Goal: Book appointment/travel/reservation

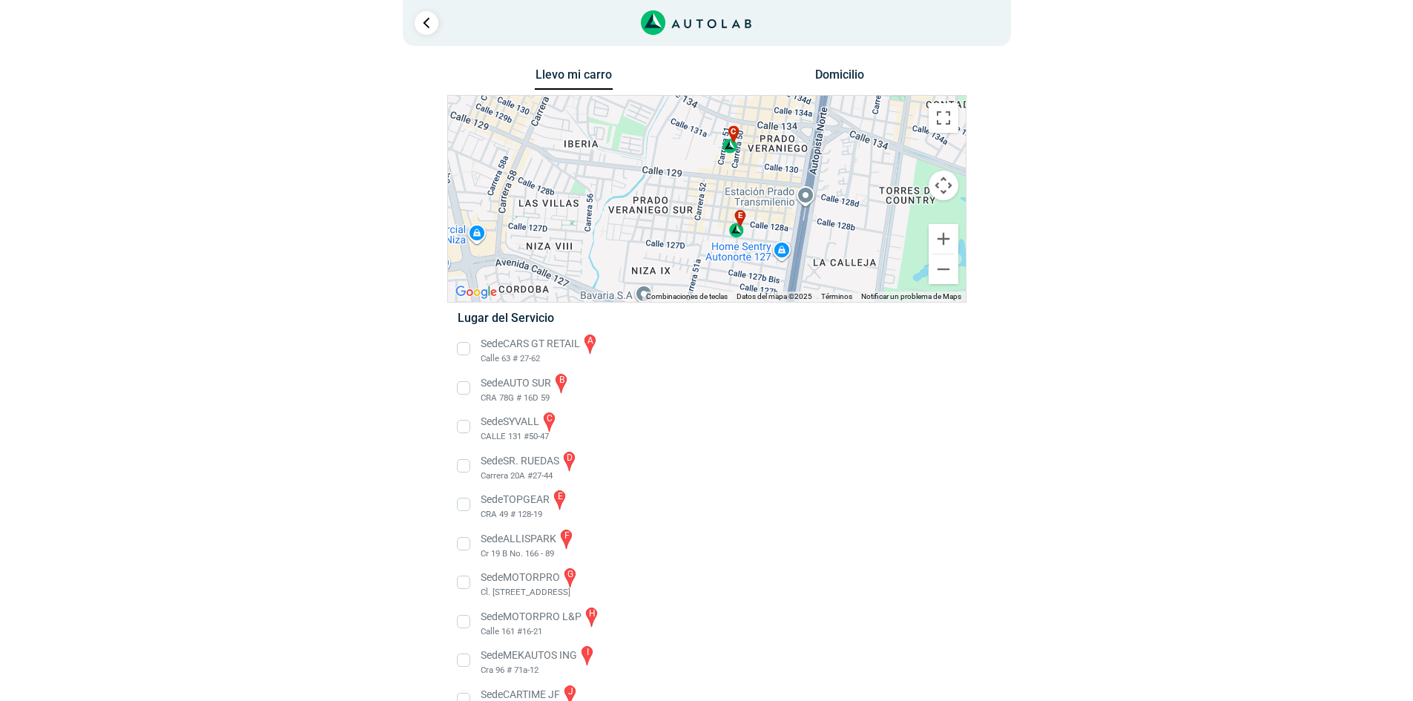
drag, startPoint x: 740, startPoint y: 134, endPoint x: 785, endPoint y: 237, distance: 111.9
click at [785, 237] on div "a b c d e f g" at bounding box center [707, 199] width 518 height 206
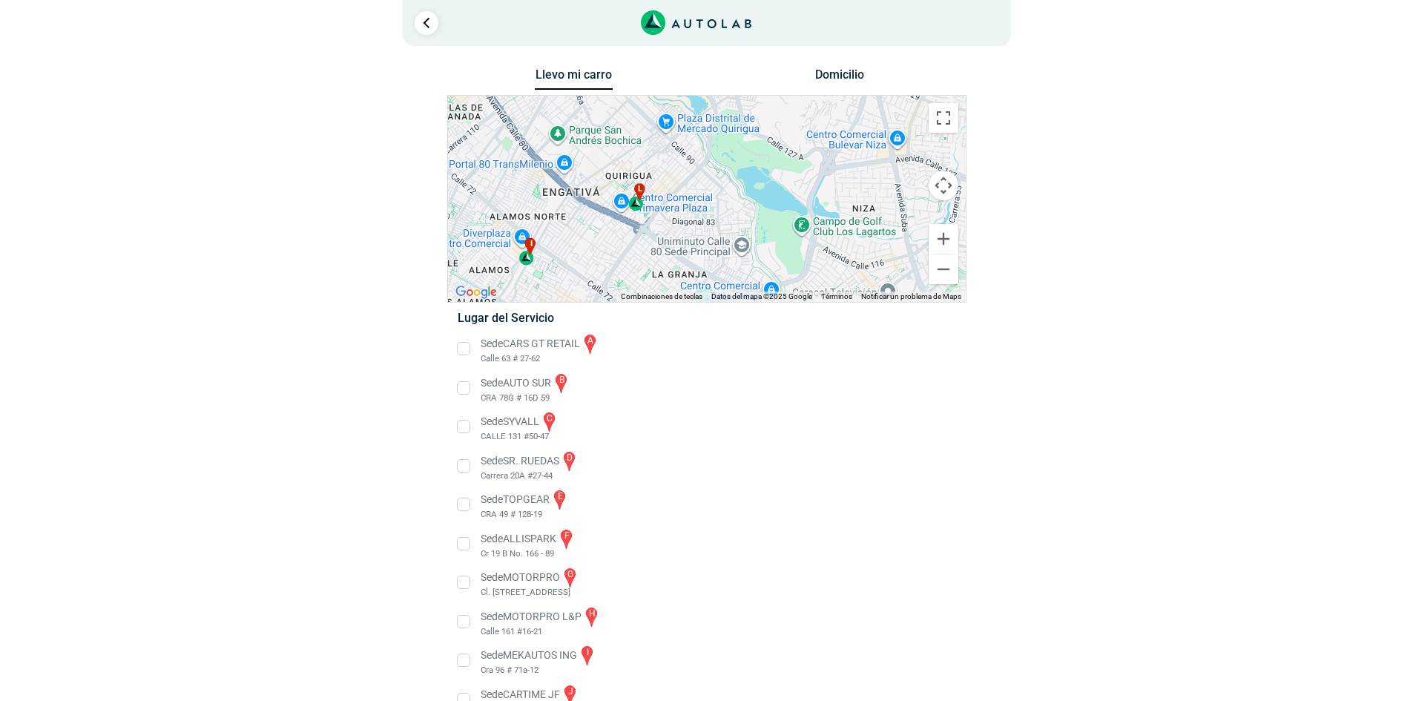
drag, startPoint x: 636, startPoint y: 266, endPoint x: 728, endPoint y: 212, distance: 106.3
click at [728, 212] on div "a b c d e f g" at bounding box center [707, 199] width 518 height 206
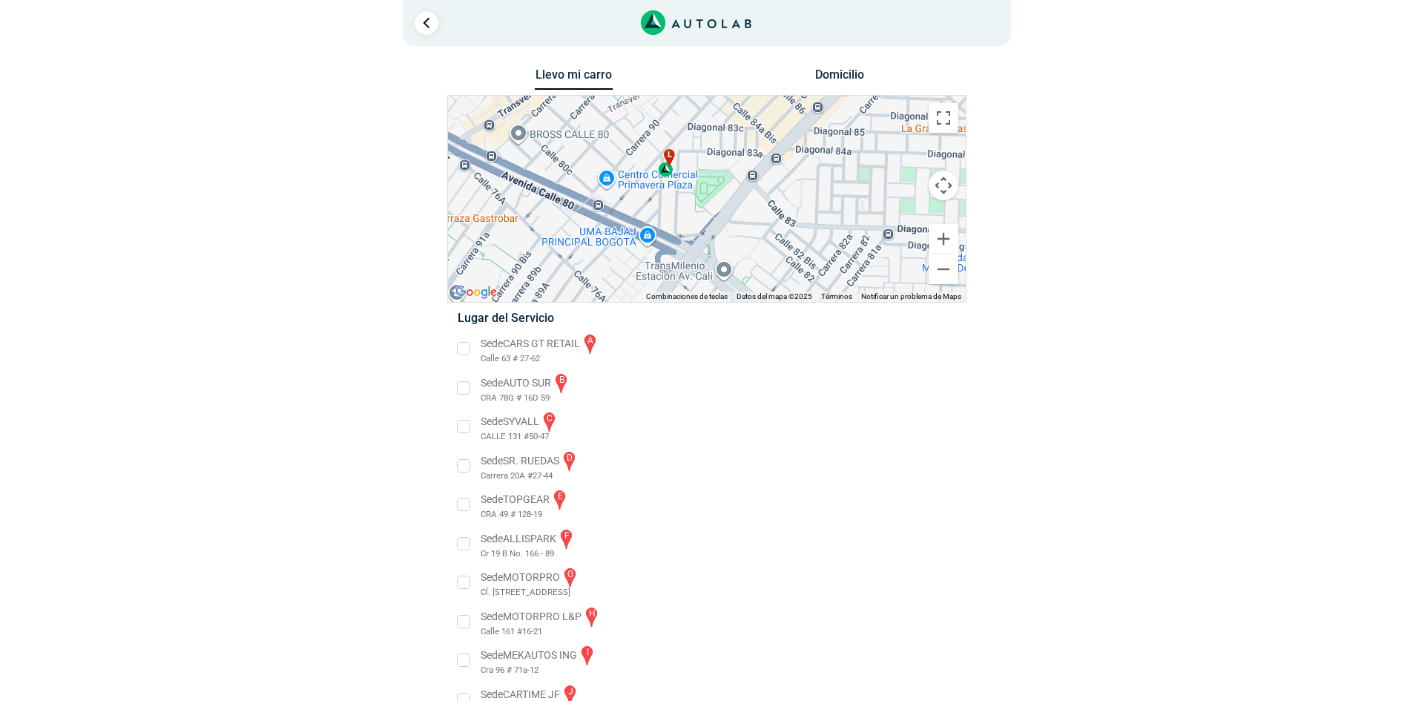
drag, startPoint x: 755, startPoint y: 243, endPoint x: 768, endPoint y: 229, distance: 18.9
click at [768, 229] on div "a b c d e f g" at bounding box center [707, 199] width 518 height 206
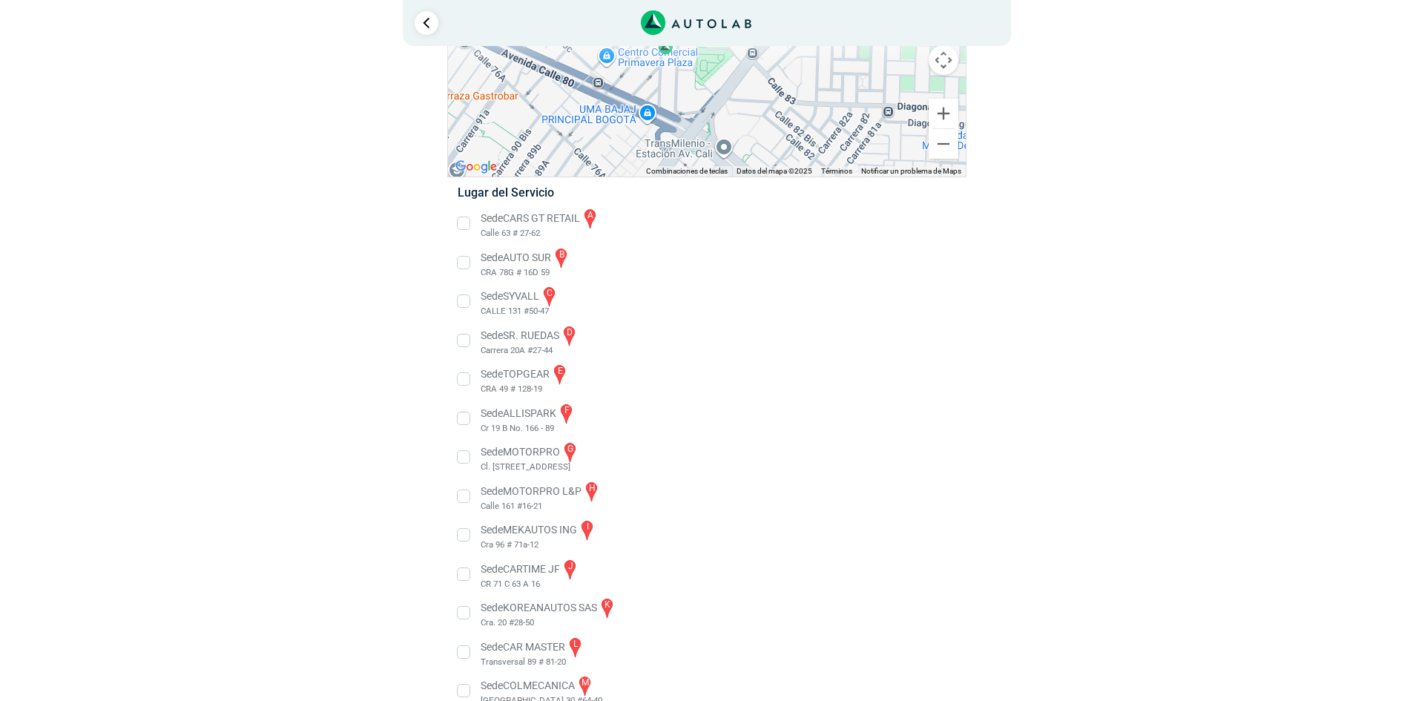
scroll to position [148, 0]
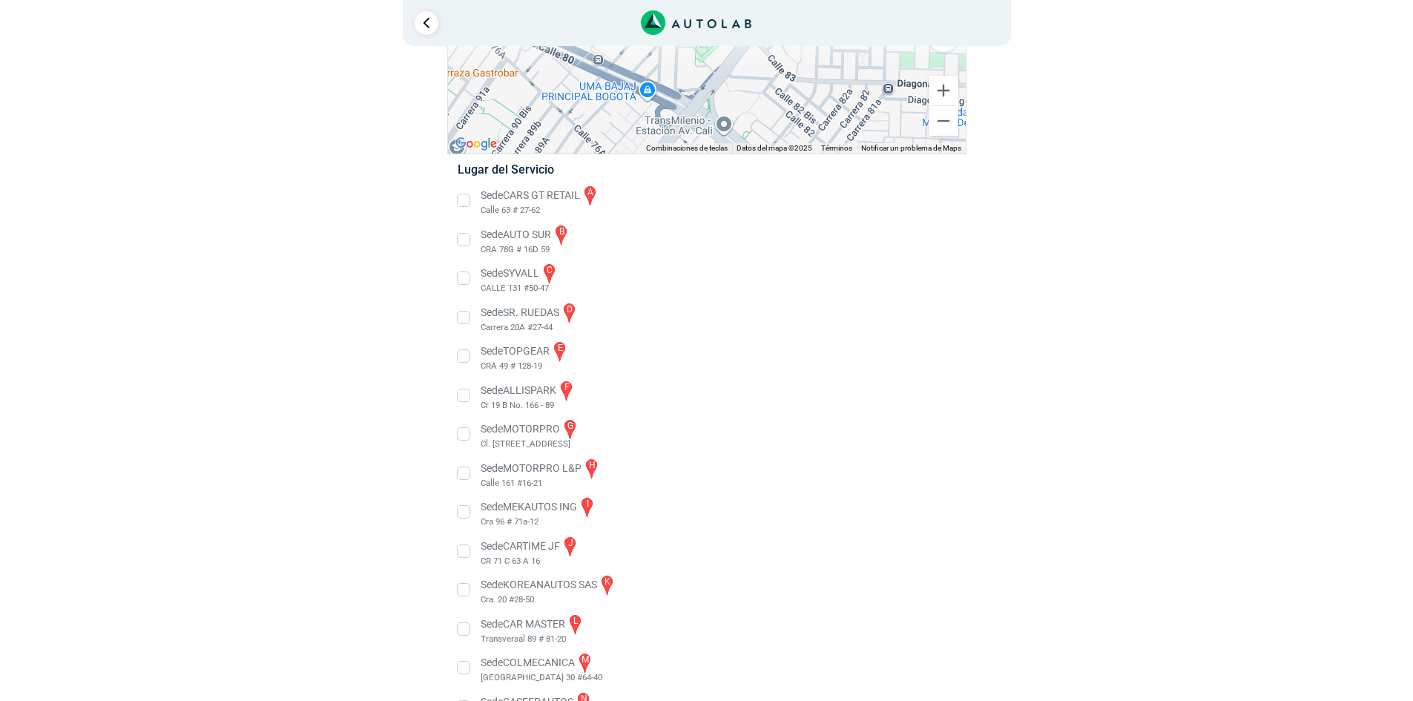
click at [461, 627] on li "Sede CAR MASTER l Transversal 89 # 81-20" at bounding box center [706, 629] width 520 height 33
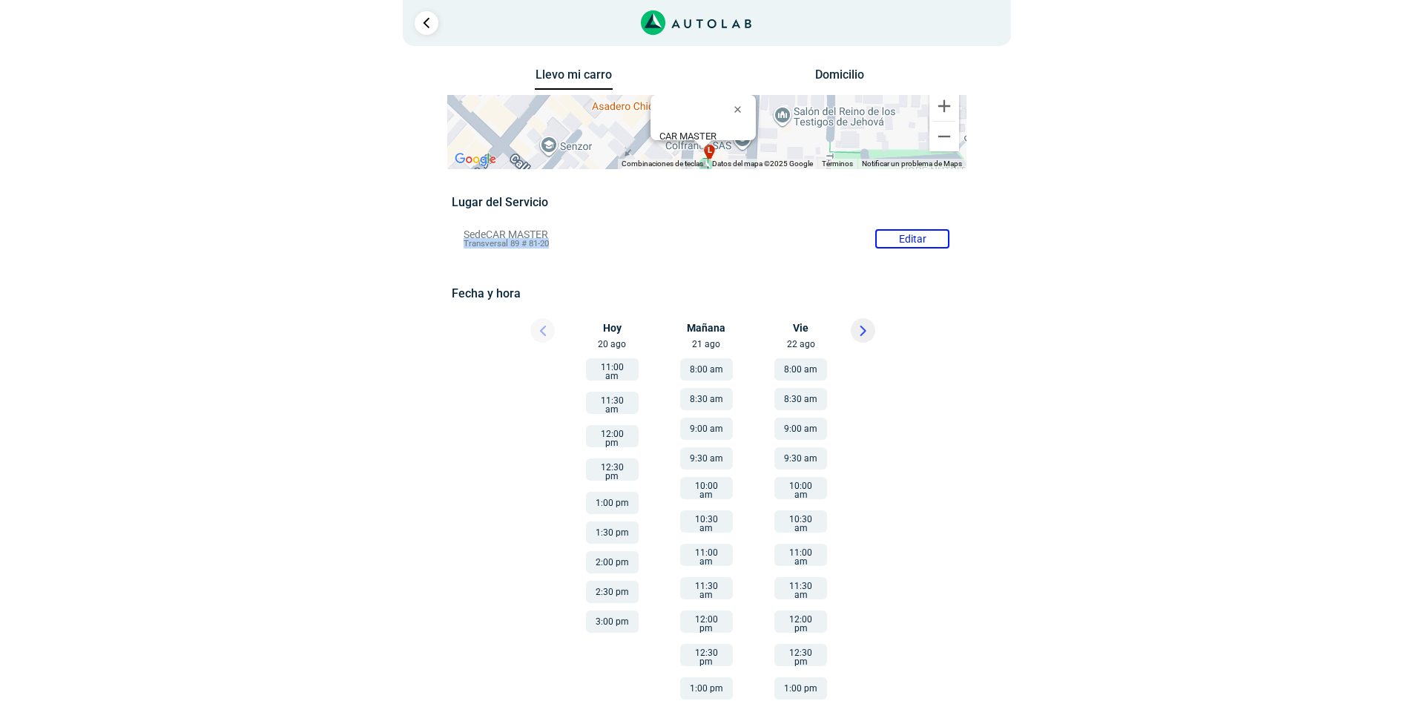
drag, startPoint x: 553, startPoint y: 243, endPoint x: 466, endPoint y: 243, distance: 87.5
click at [466, 243] on li "Sede CAR MASTER Editar Transversal 89 # 81-20" at bounding box center [706, 239] width 508 height 24
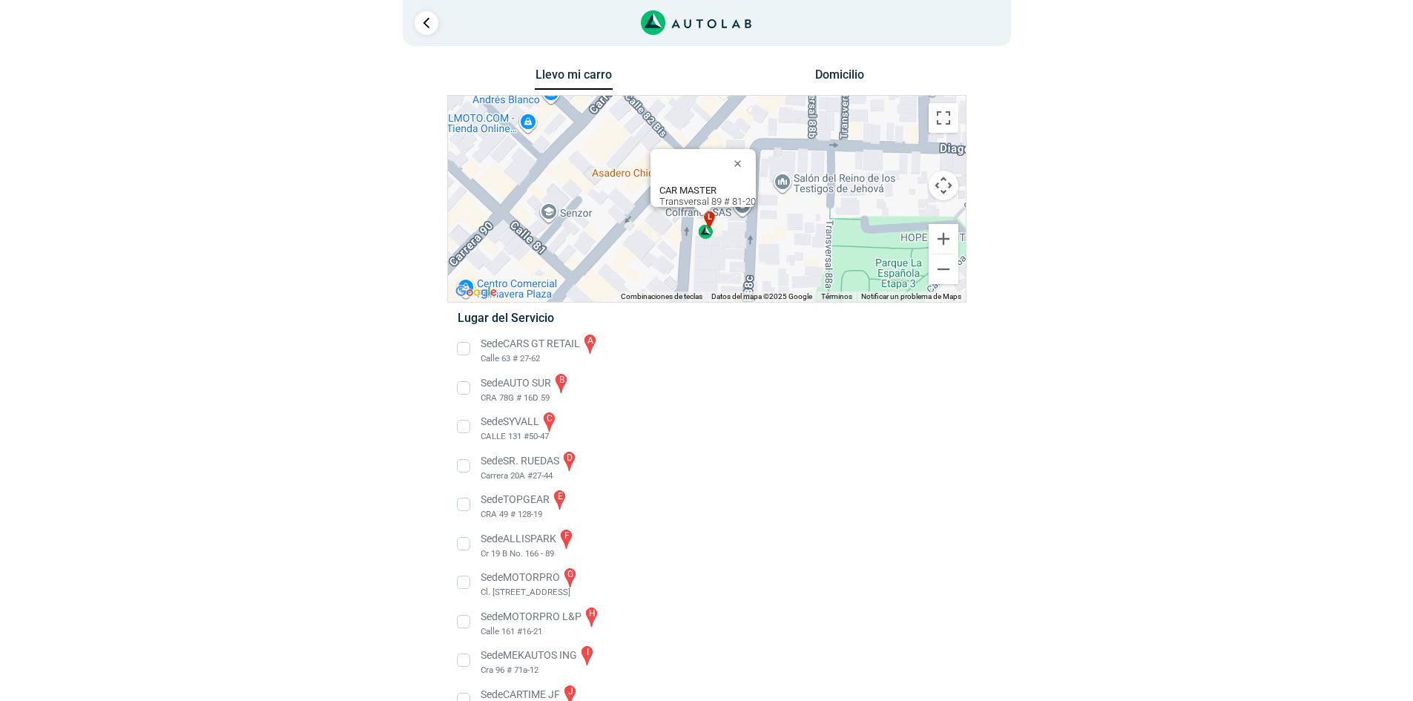
copy span "Transversal 89 # 81-20"
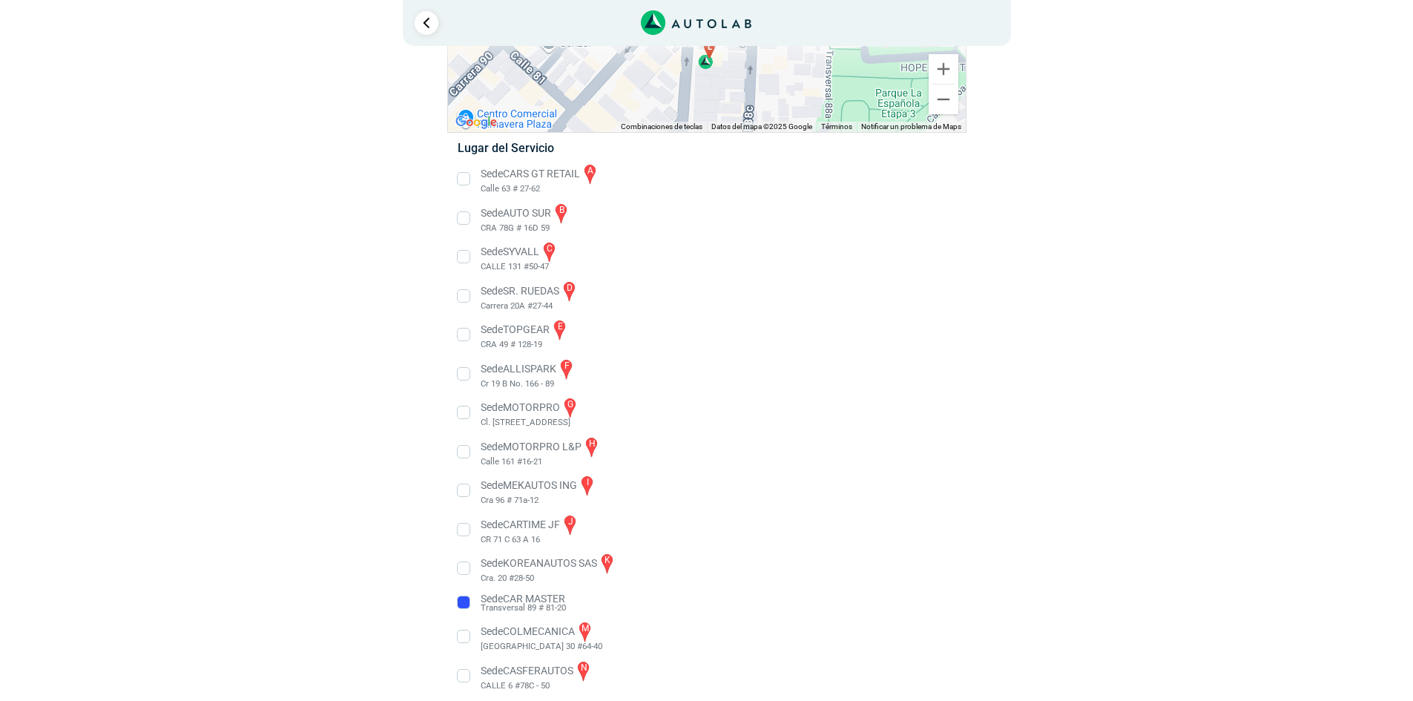
scroll to position [181, 0]
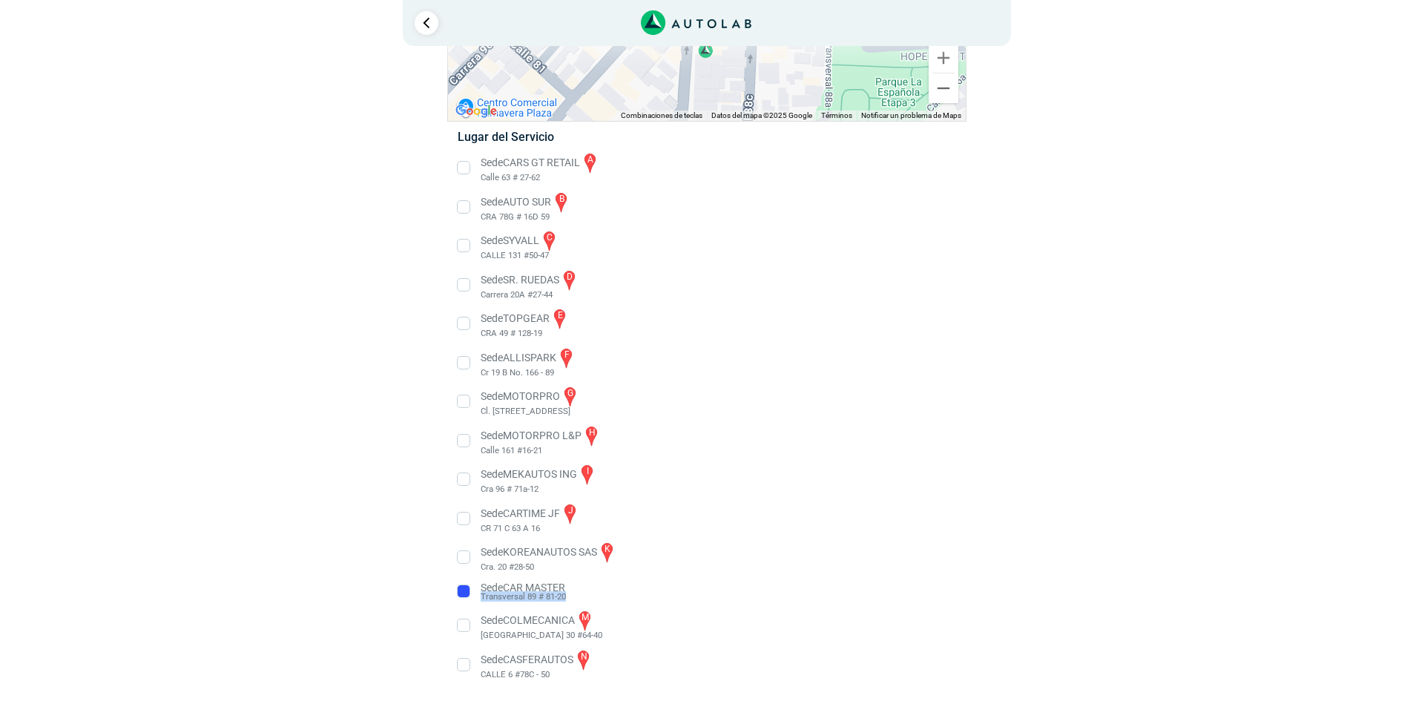
drag, startPoint x: 567, startPoint y: 596, endPoint x: 481, endPoint y: 599, distance: 86.1
click at [481, 599] on li "Sede CAR MASTER Transversal 89 # 81-20" at bounding box center [706, 592] width 520 height 24
copy span "Transversal 89 # 81-20"
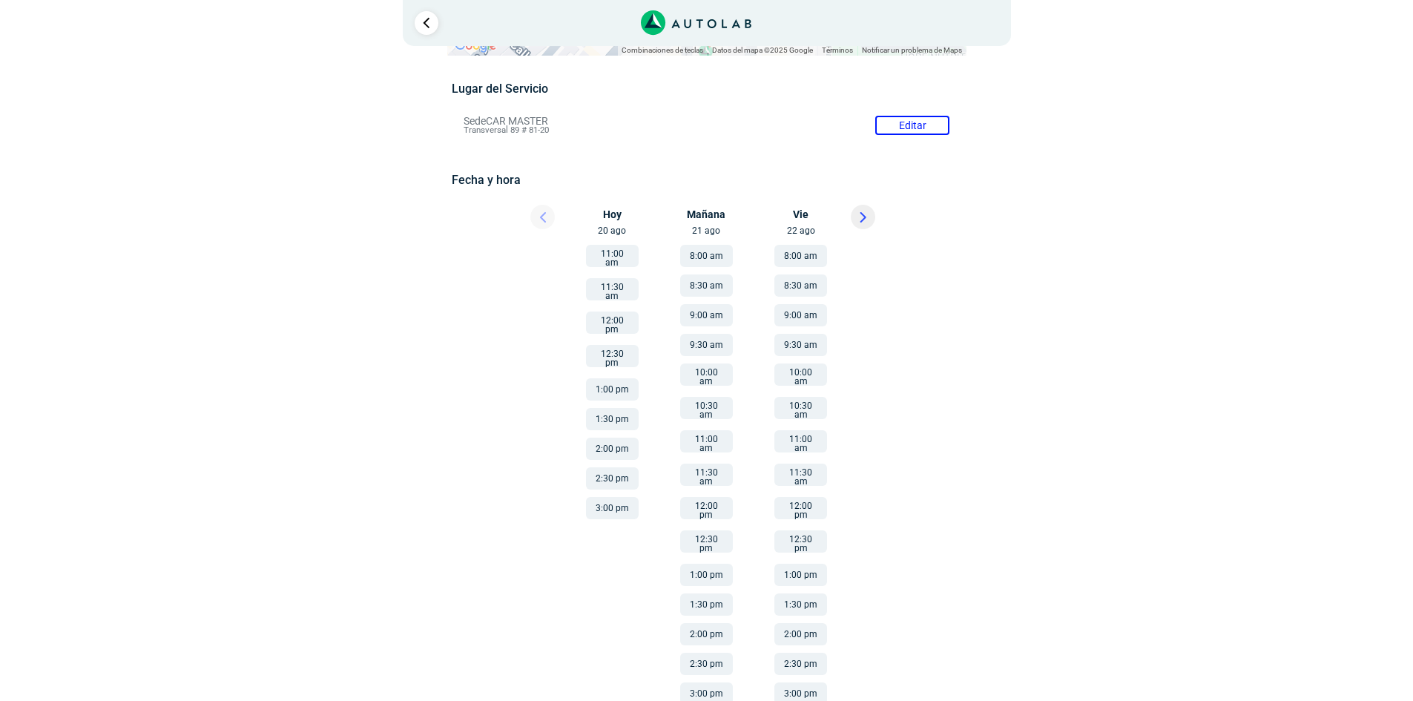
scroll to position [113, 0]
drag, startPoint x: 553, startPoint y: 131, endPoint x: 455, endPoint y: 132, distance: 97.9
click at [455, 132] on li "Sede CAR MASTER Editar Transversal 89 # 81-20" at bounding box center [706, 126] width 508 height 24
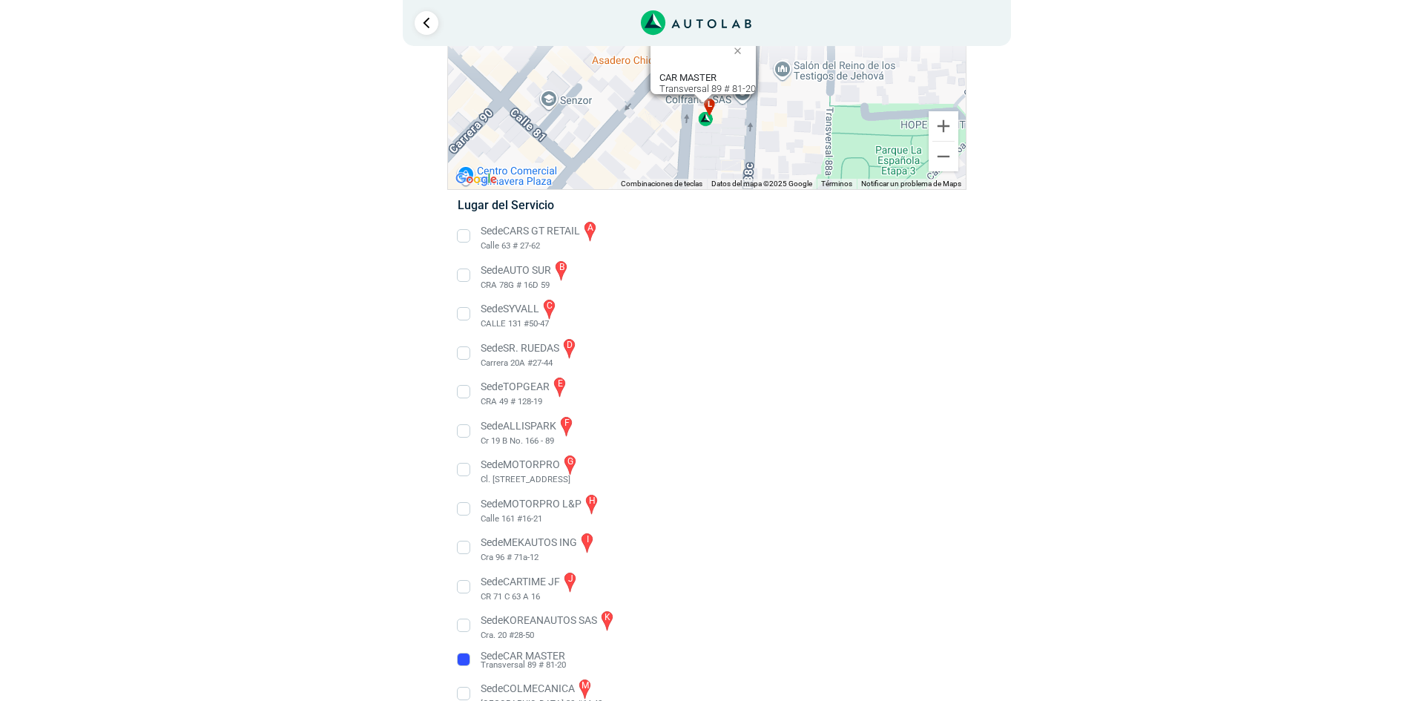
scroll to position [47, 0]
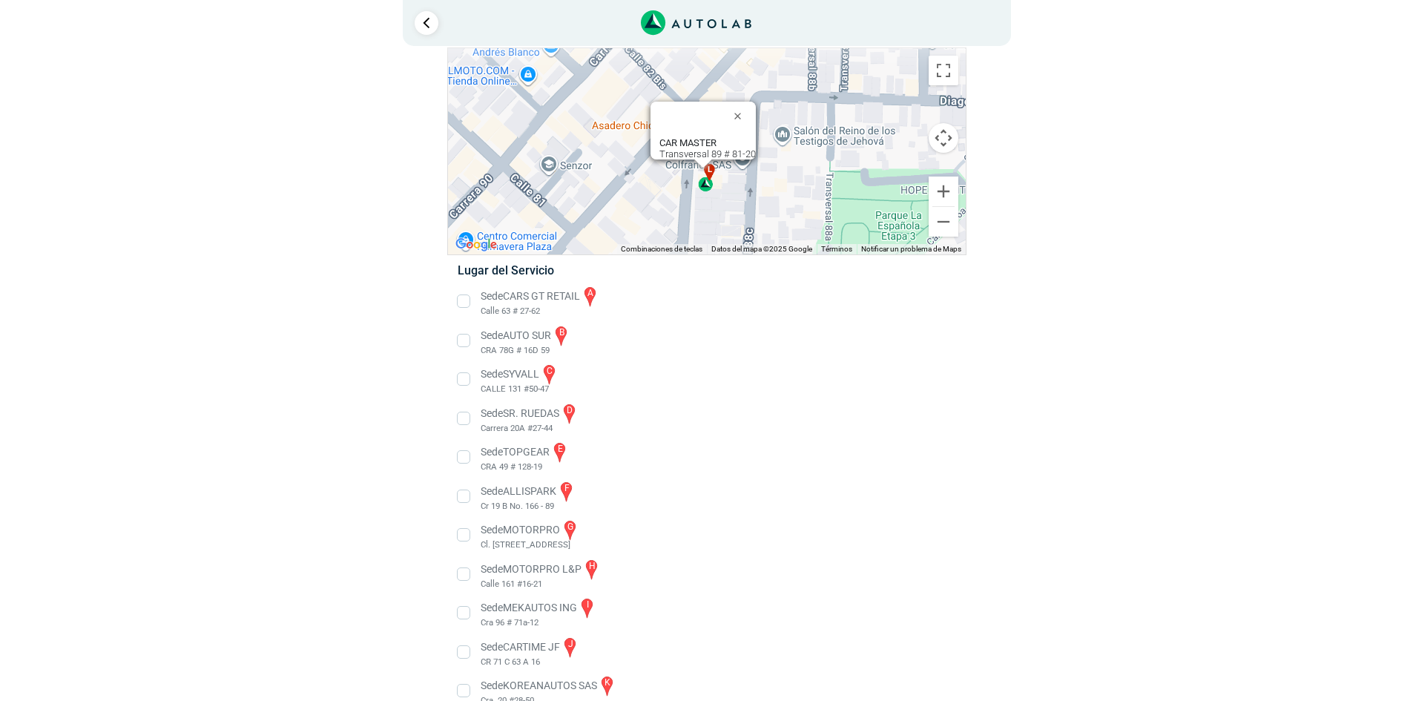
click at [667, 149] on div "CAR MASTER Transversal 89 # 81-20" at bounding box center [707, 148] width 96 height 22
click at [668, 145] on div "CAR MASTER Transversal 89 # 81-20" at bounding box center [707, 148] width 96 height 22
click at [670, 145] on div "CAR MASTER Transversal 89 # 81-20" at bounding box center [707, 148] width 96 height 22
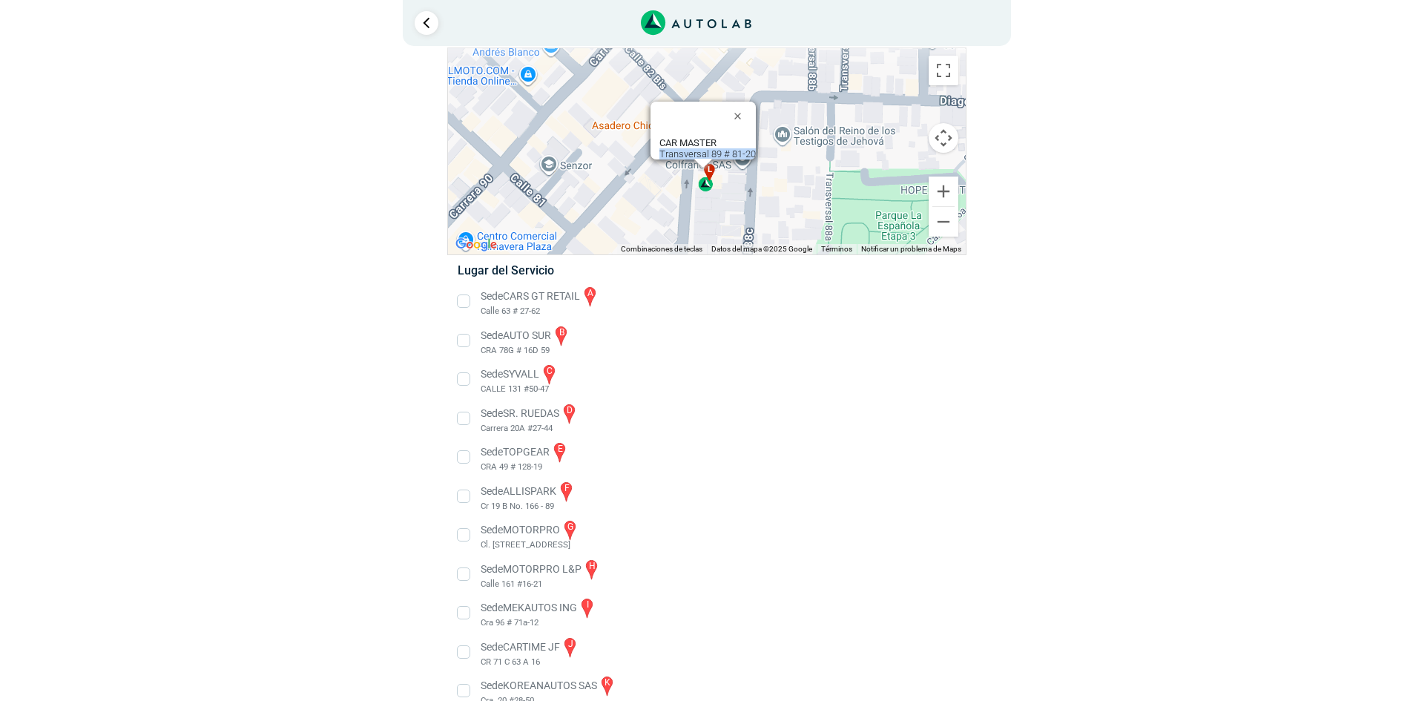
click at [670, 145] on div "CAR MASTER Transversal 89 # 81-20" at bounding box center [707, 148] width 96 height 22
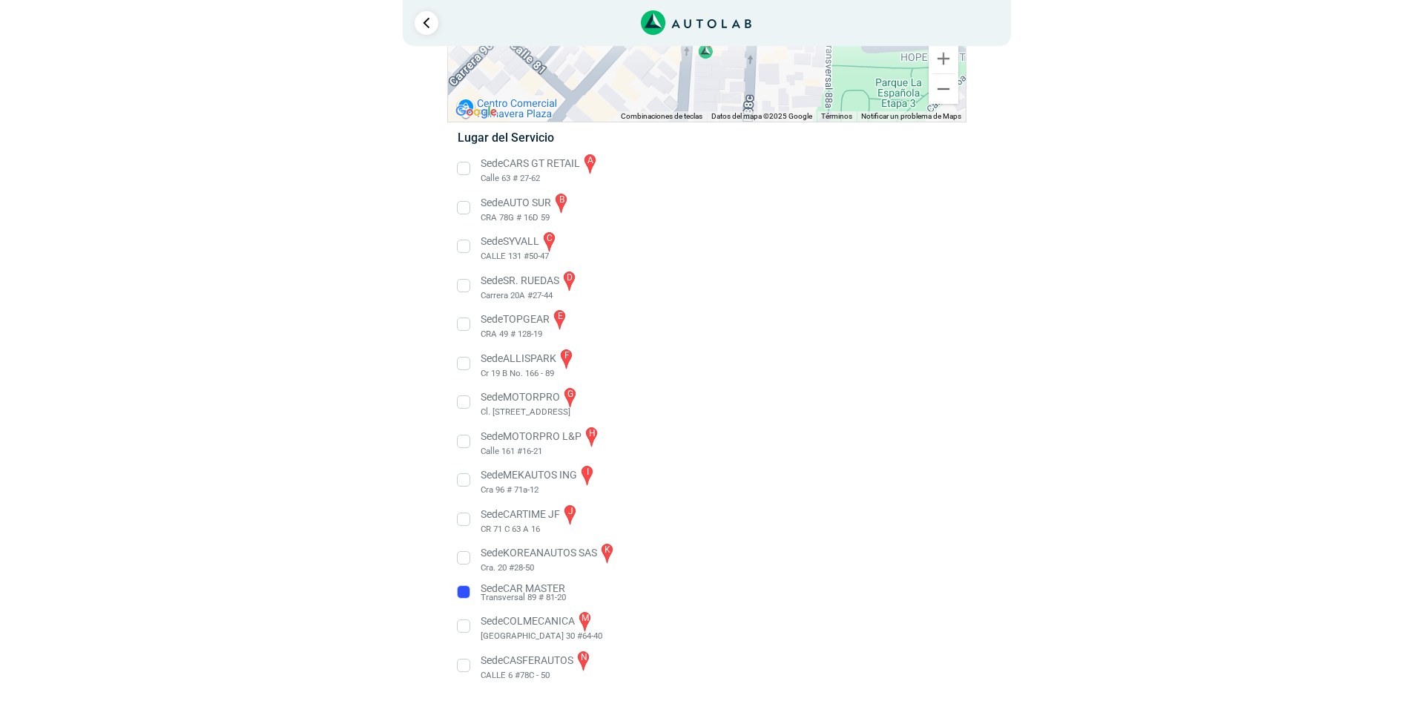
scroll to position [181, 0]
click at [504, 580] on li "Sede CAR MASTER Transversal 89 # 81-20" at bounding box center [706, 592] width 520 height 24
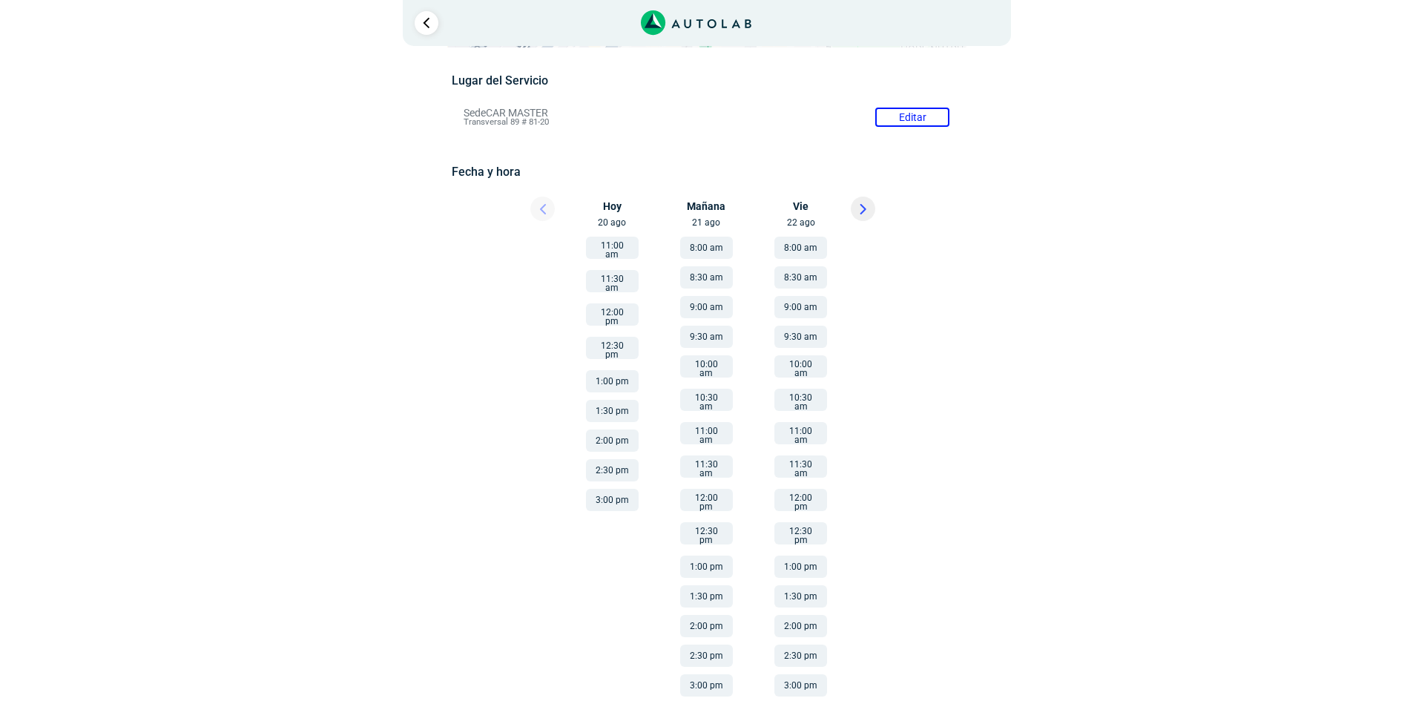
scroll to position [115, 0]
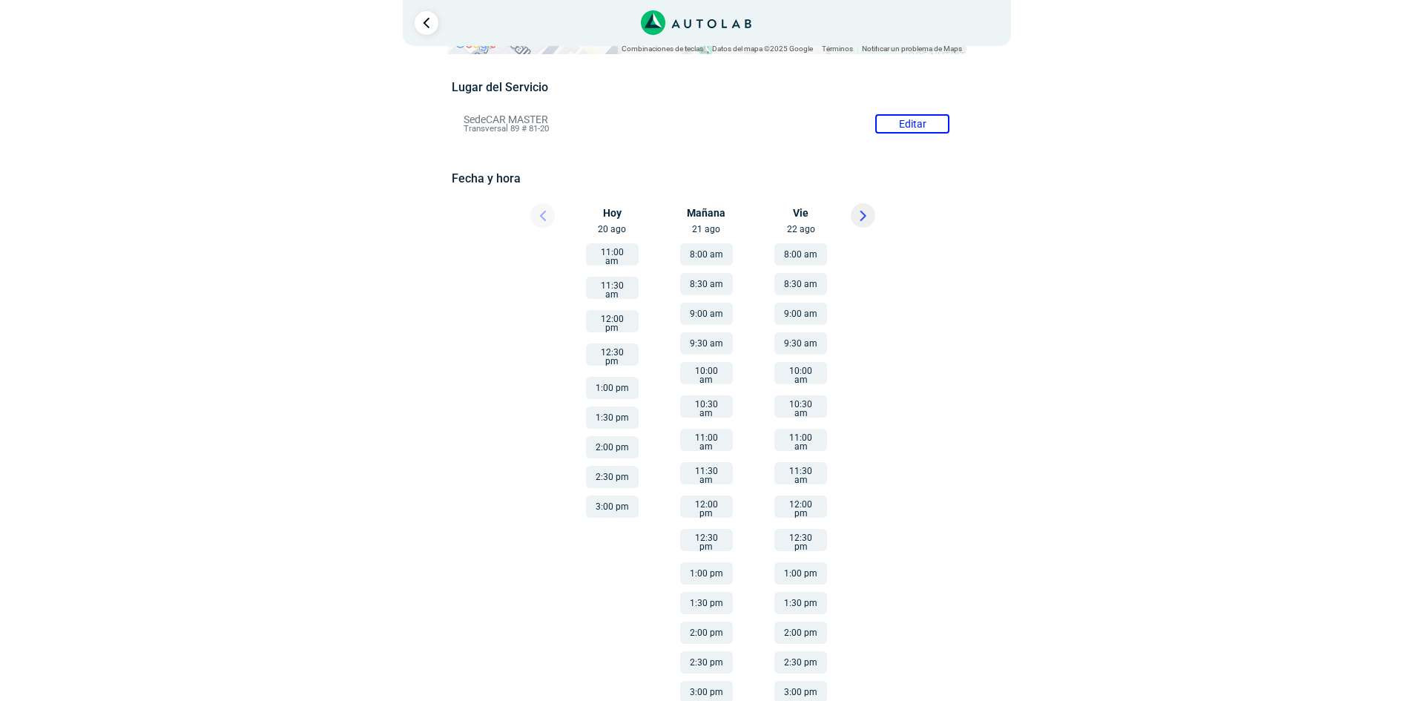
click at [872, 216] on button at bounding box center [863, 215] width 24 height 24
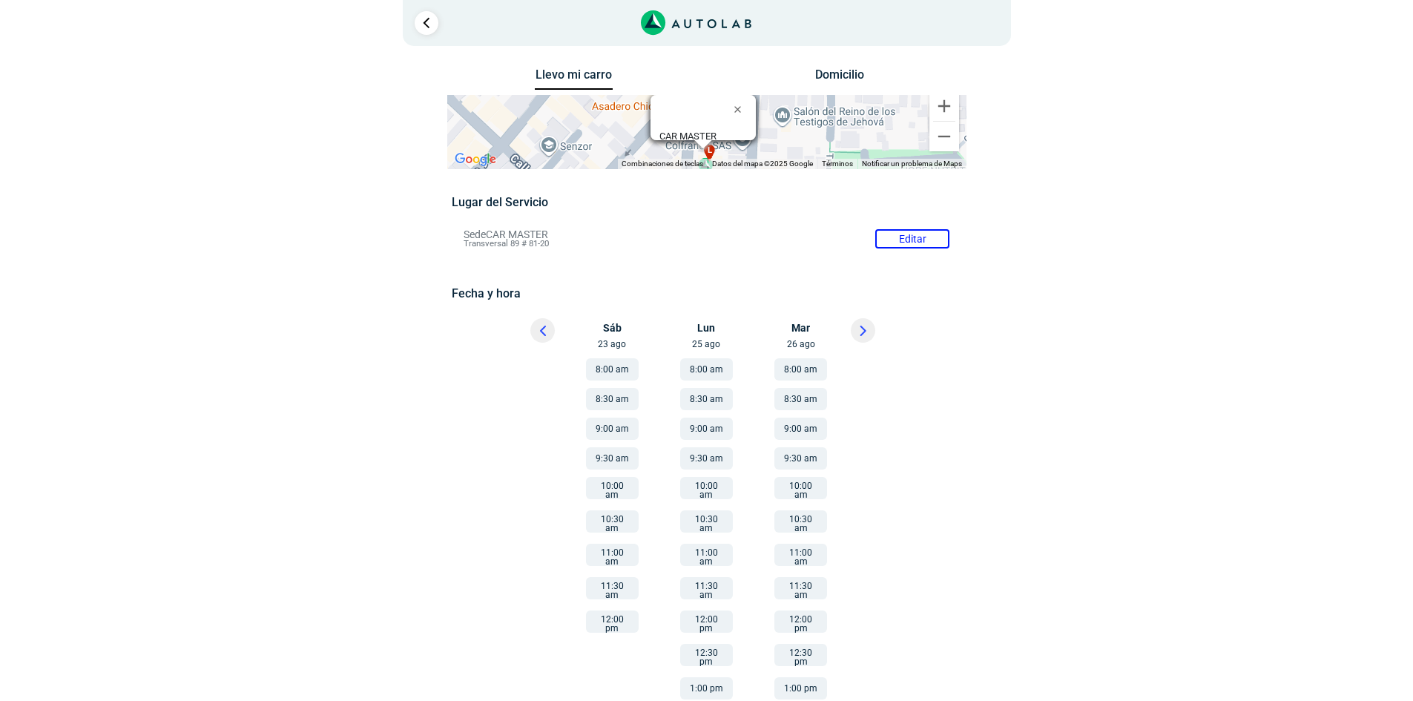
click at [607, 365] on button "8:00 am" at bounding box center [612, 369] width 53 height 22
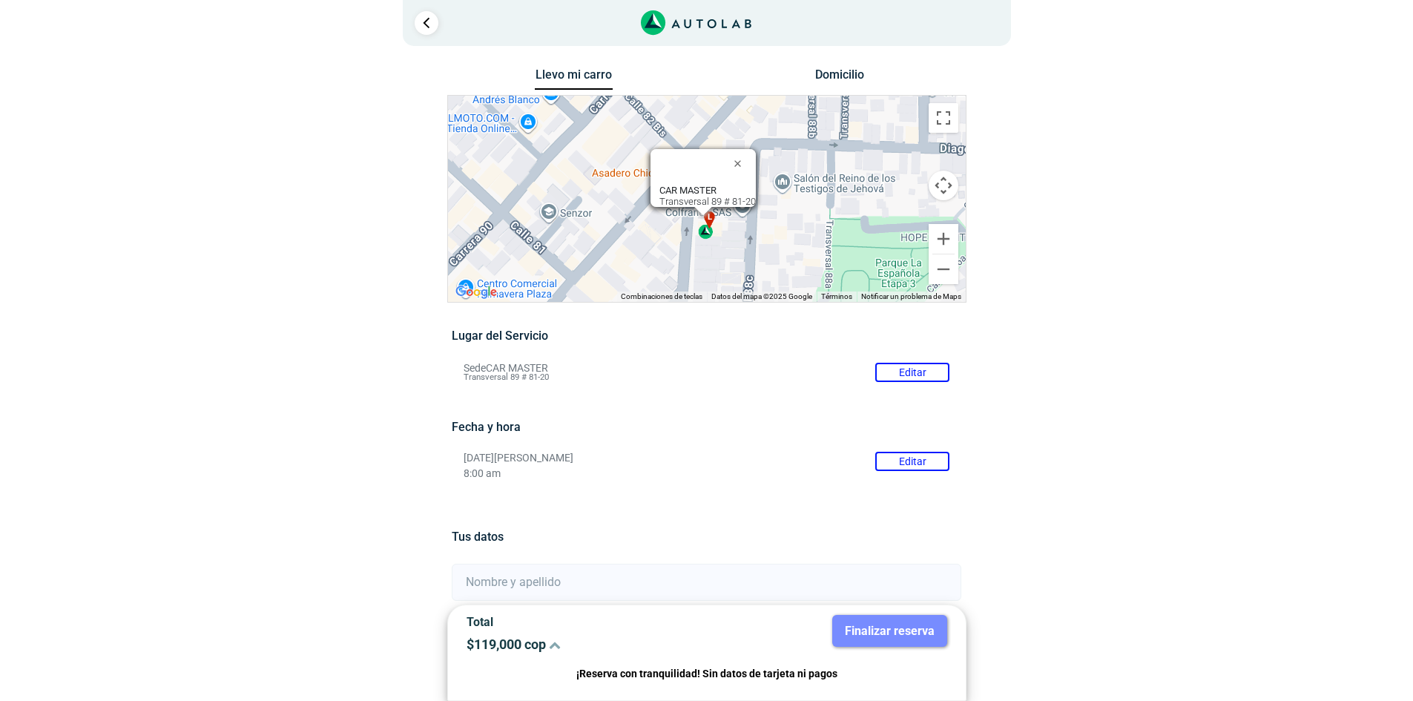
click at [749, 156] on button "Cerrar" at bounding box center [741, 163] width 36 height 36
click at [746, 154] on button "Cerrar" at bounding box center [741, 163] width 36 height 36
click at [745, 152] on button "Cerrar" at bounding box center [741, 163] width 36 height 36
click at [745, 152] on div "a b c d e f g" at bounding box center [707, 199] width 518 height 206
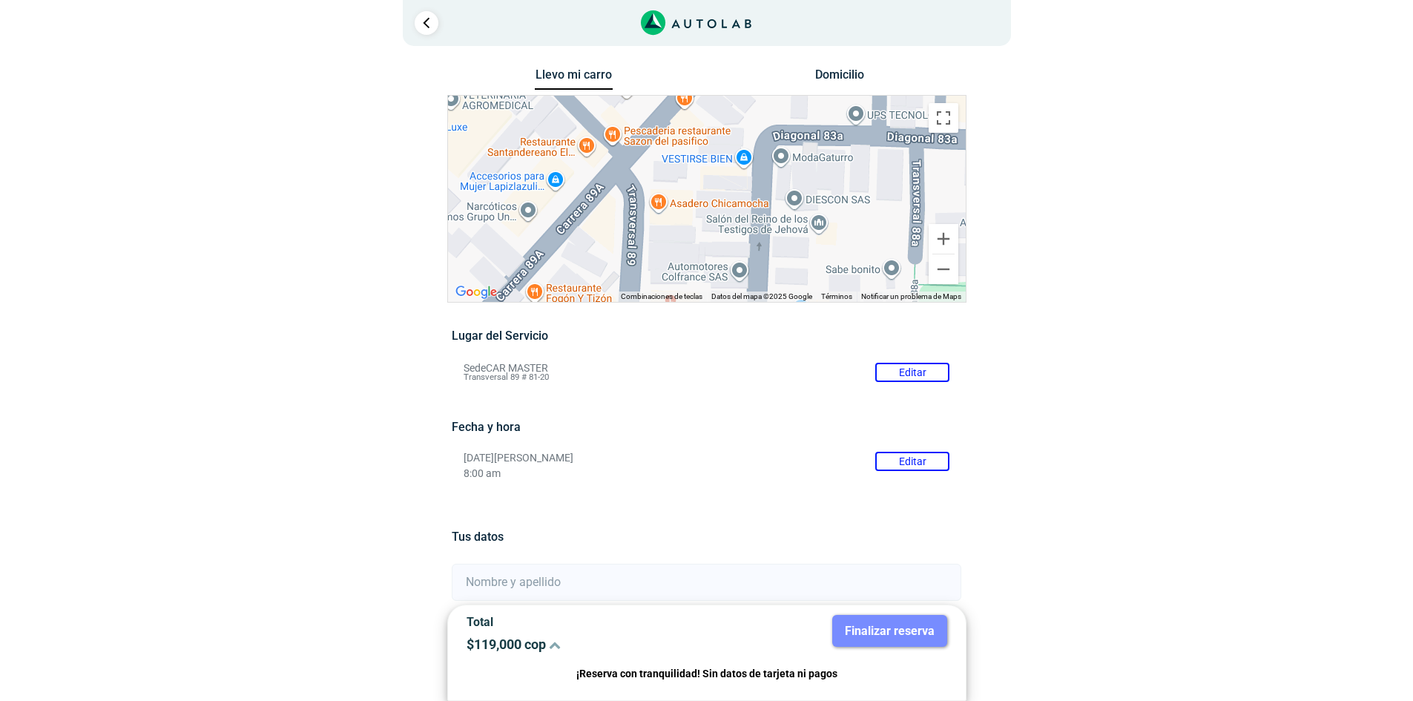
click at [906, 360] on li "Sede CAR MASTER Editar Transversal 89 # 81-20" at bounding box center [706, 372] width 508 height 24
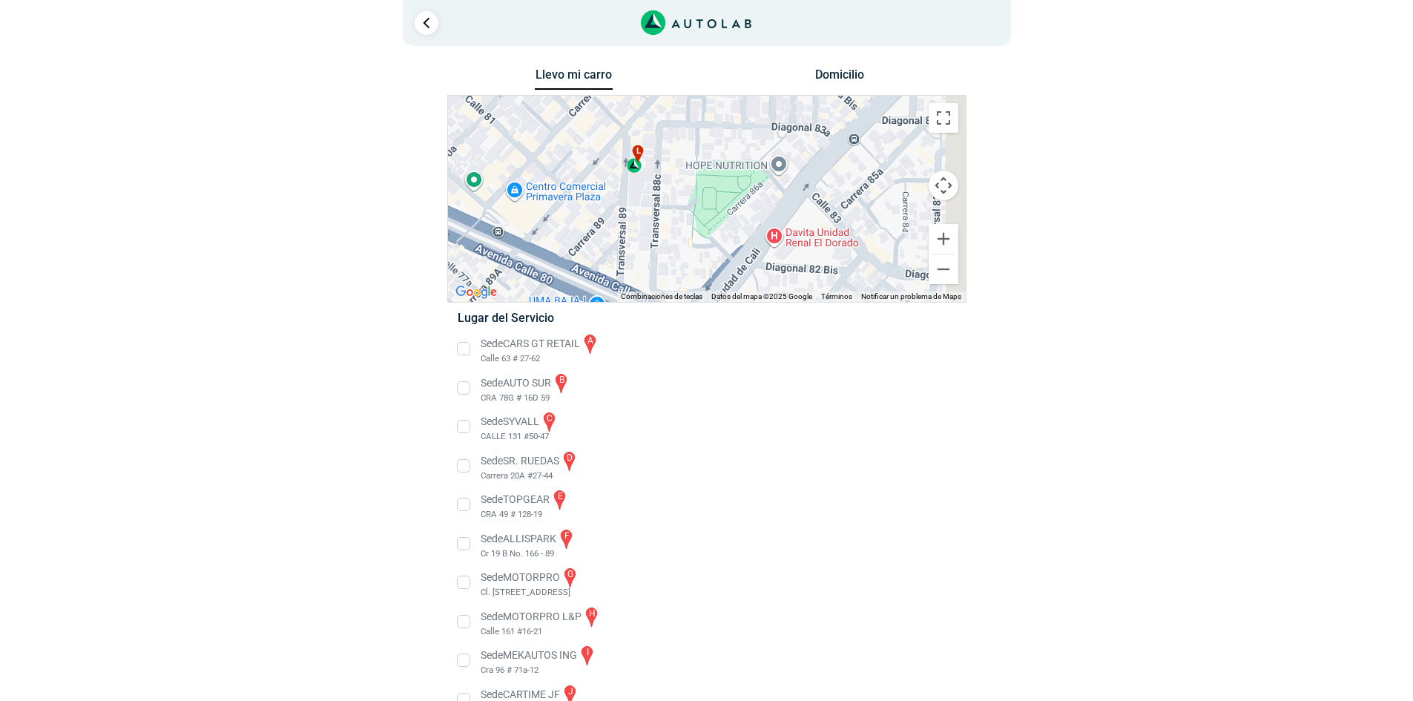
drag, startPoint x: 850, startPoint y: 253, endPoint x: 660, endPoint y: 174, distance: 205.5
click at [660, 174] on div "a b c d e f g" at bounding box center [707, 199] width 518 height 206
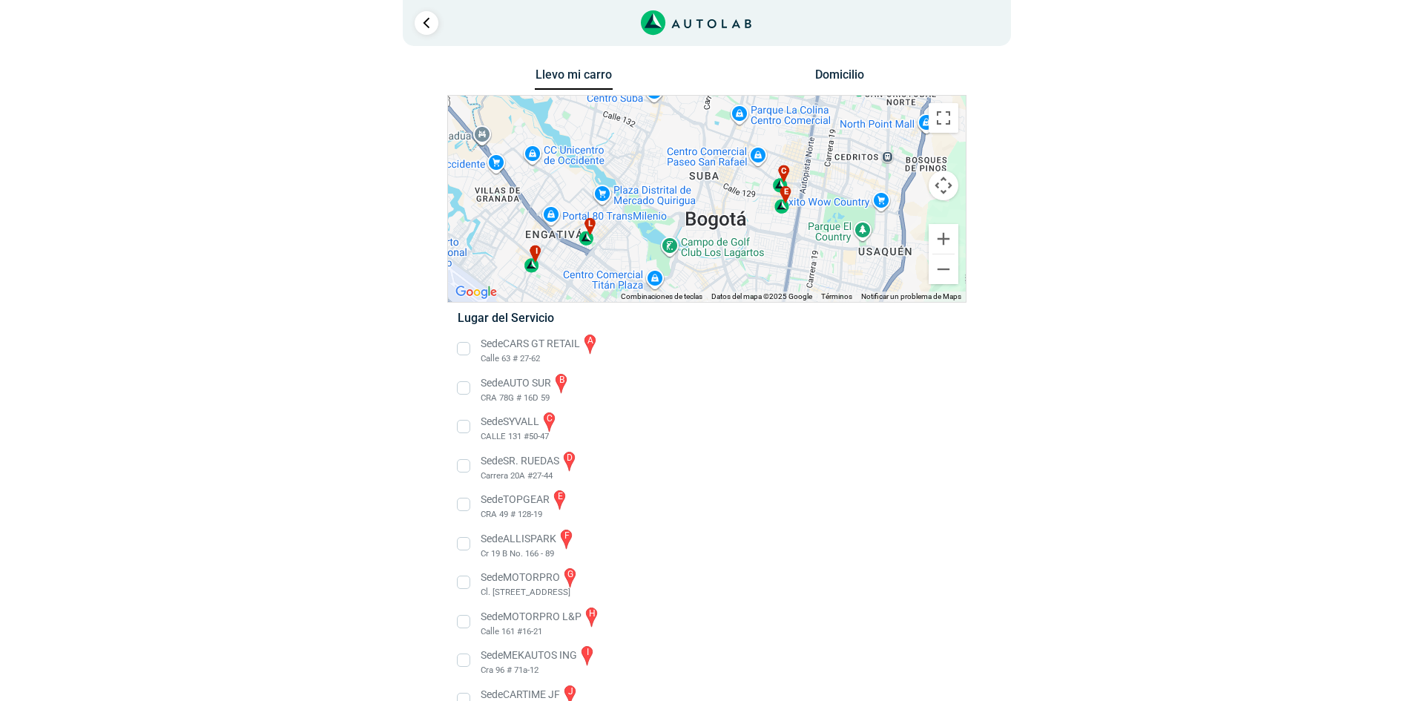
drag, startPoint x: 878, startPoint y: 233, endPoint x: 689, endPoint y: 253, distance: 190.2
click at [690, 261] on div "a b c d e f g" at bounding box center [707, 199] width 518 height 206
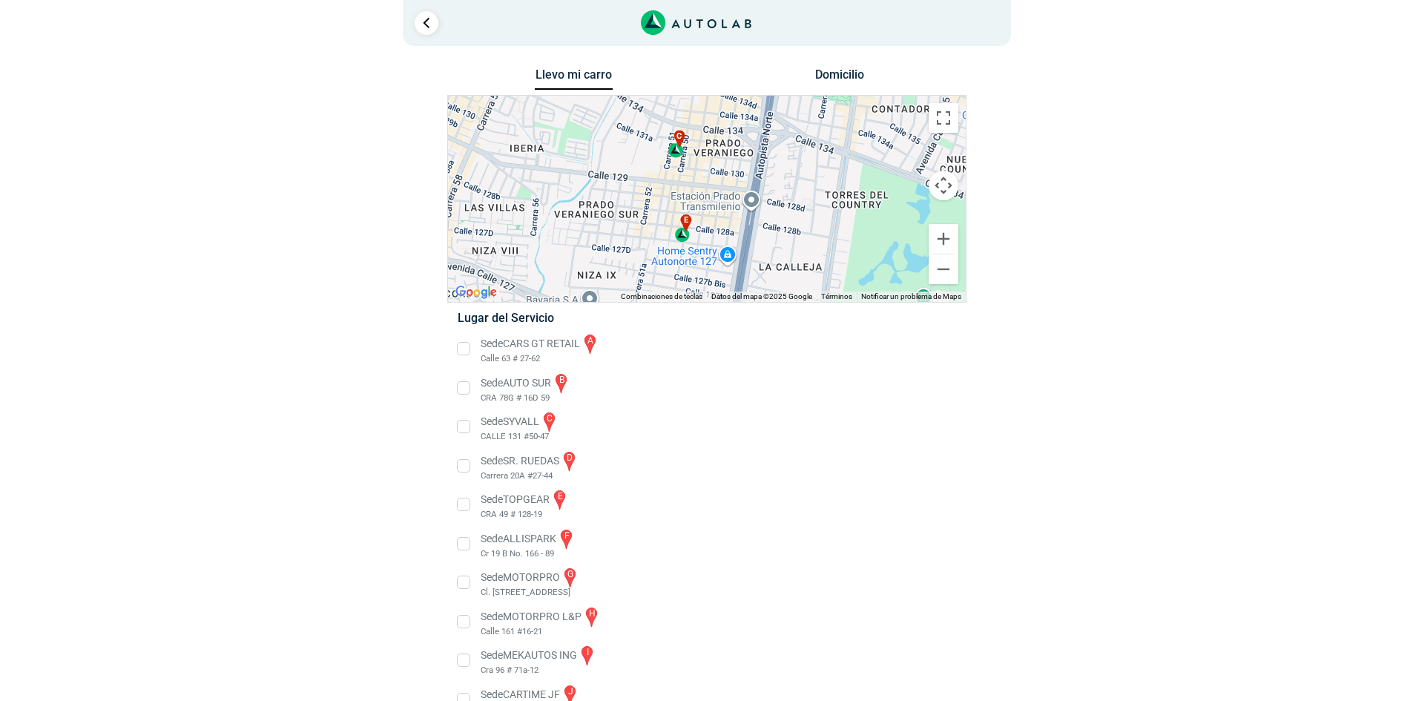
click at [463, 501] on li "Sede TOPGEAR e CRA 49 # 128-19" at bounding box center [706, 504] width 520 height 33
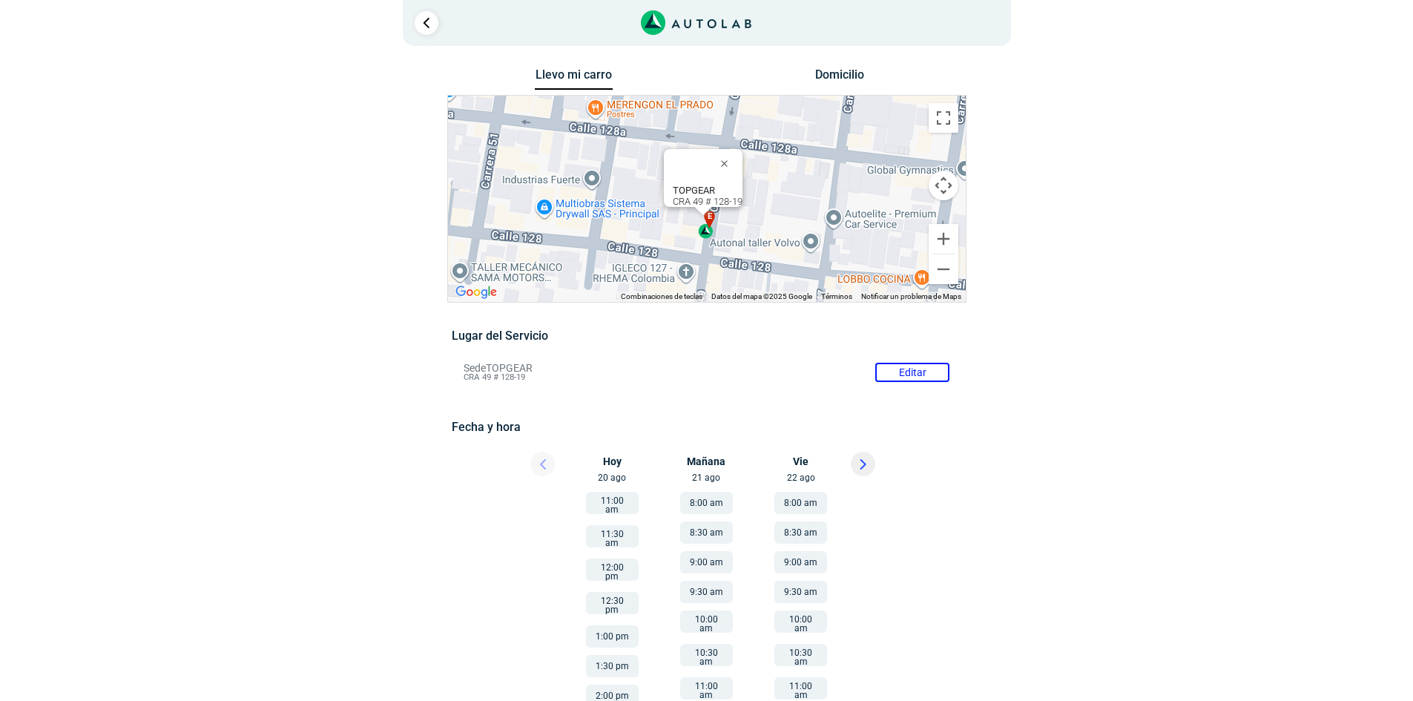
click at [723, 195] on div "TOPGEAR CRA 49 # 128-19" at bounding box center [708, 196] width 70 height 22
copy div "CRA 49 # 128-19"
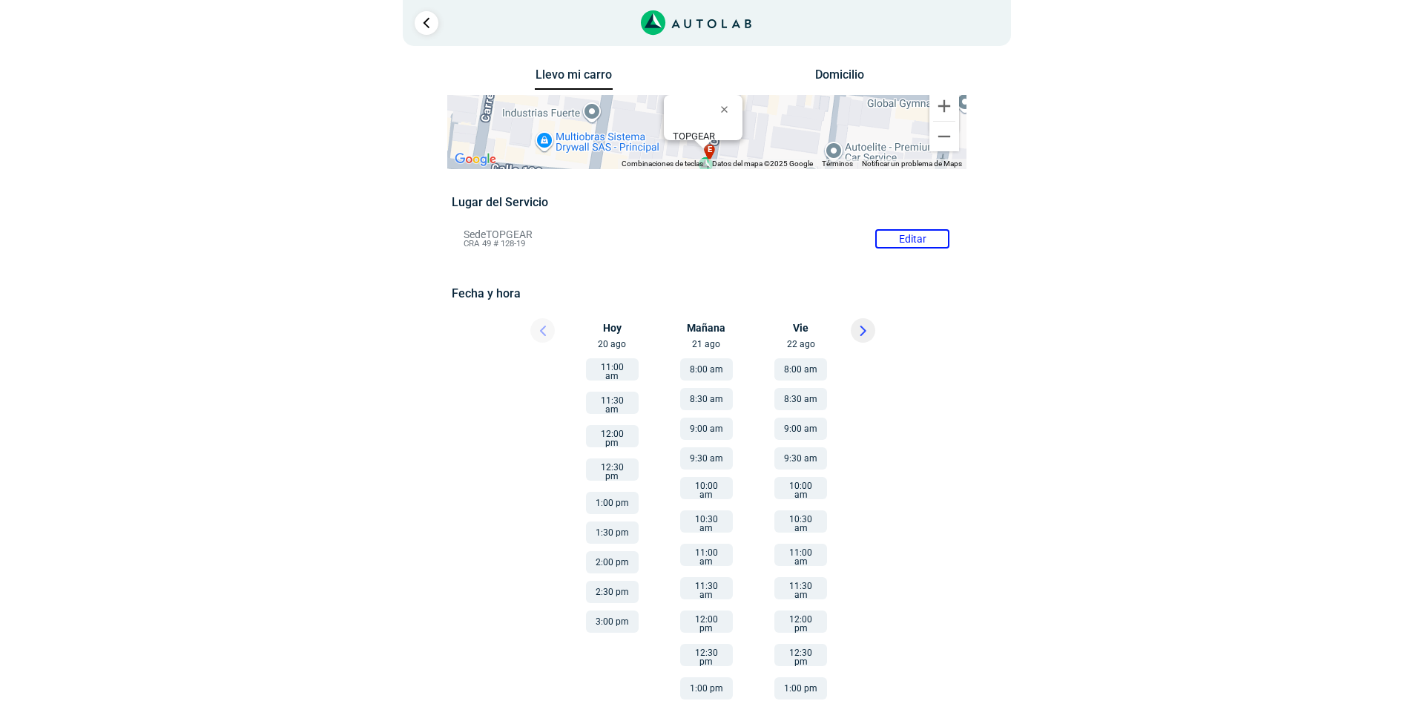
click at [867, 331] on button at bounding box center [863, 330] width 24 height 24
